Goal: Contribute content

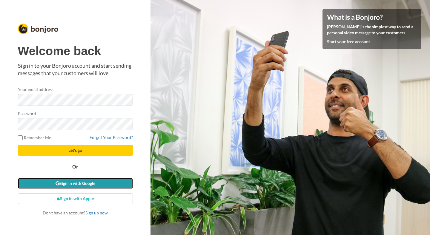
click at [70, 185] on link "Sign in with Google" at bounding box center [75, 183] width 115 height 11
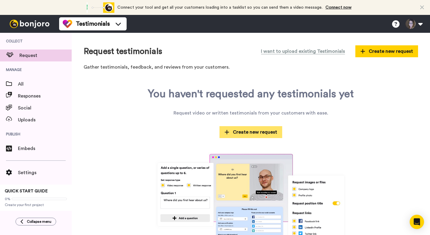
click at [240, 132] on span "Create new request" at bounding box center [251, 132] width 53 height 7
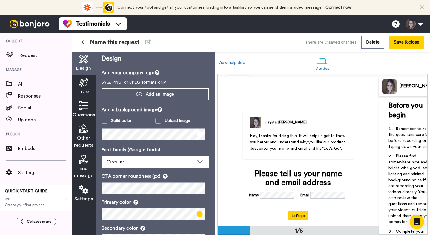
scroll to position [4, 0]
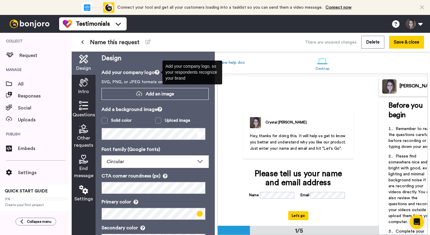
click at [158, 73] on icon at bounding box center [157, 72] width 5 height 5
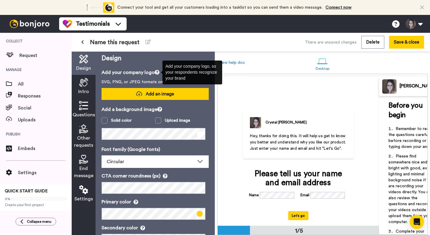
click at [152, 96] on span "Add an image" at bounding box center [160, 94] width 28 height 6
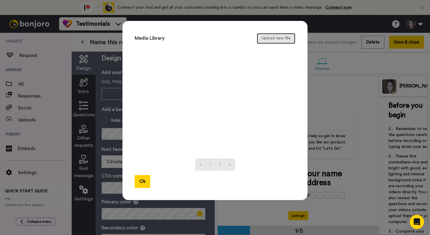
click at [268, 39] on button "Upload new file" at bounding box center [276, 38] width 39 height 11
